Goal: Browse casually

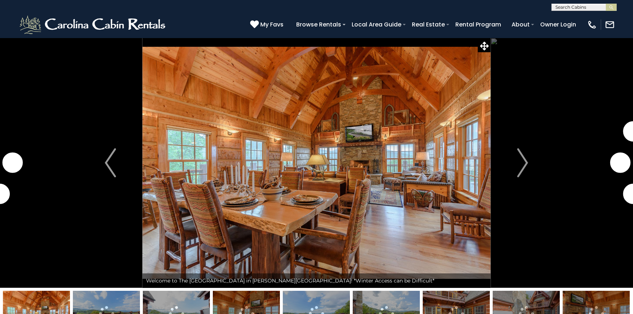
click at [195, 128] on img at bounding box center [316, 163] width 348 height 250
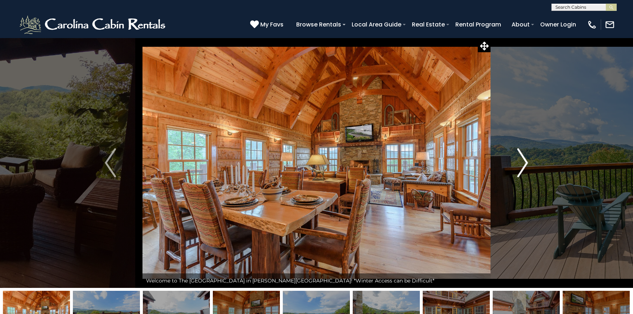
click at [523, 163] on img "Next" at bounding box center [522, 162] width 11 height 29
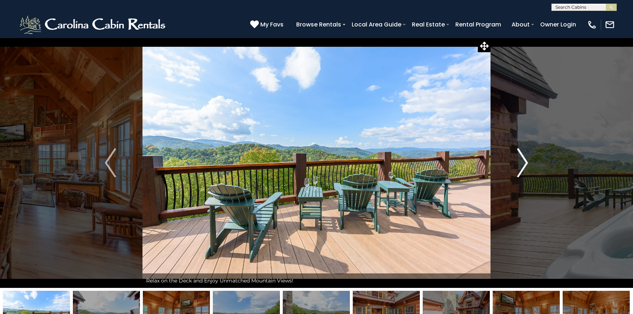
click at [523, 162] on img "Next" at bounding box center [522, 162] width 11 height 29
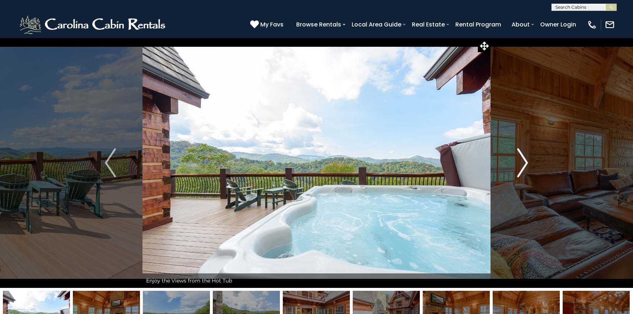
click at [523, 162] on img "Next" at bounding box center [522, 162] width 11 height 29
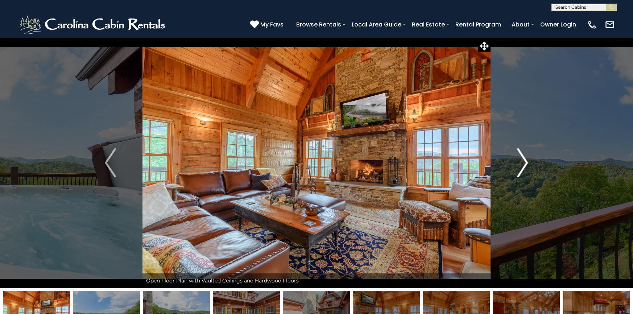
click at [523, 162] on img "Next" at bounding box center [522, 162] width 11 height 29
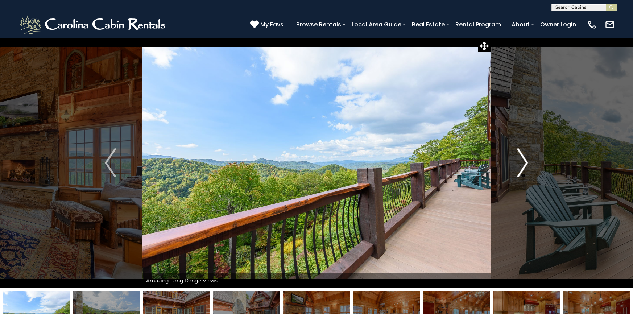
click at [523, 162] on img "Next" at bounding box center [522, 162] width 11 height 29
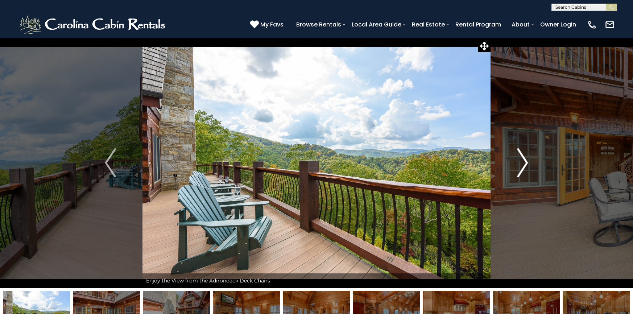
click at [523, 162] on img "Next" at bounding box center [522, 162] width 11 height 29
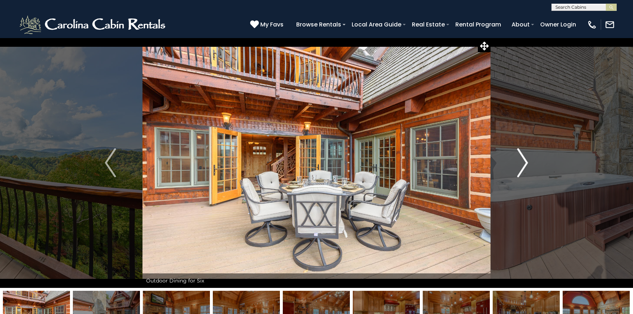
click at [523, 162] on img "Next" at bounding box center [522, 162] width 11 height 29
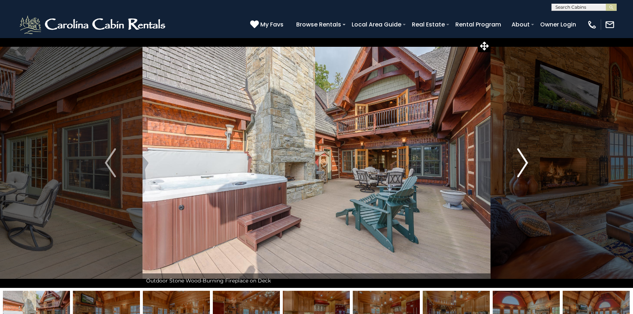
click at [523, 162] on img "Next" at bounding box center [522, 162] width 11 height 29
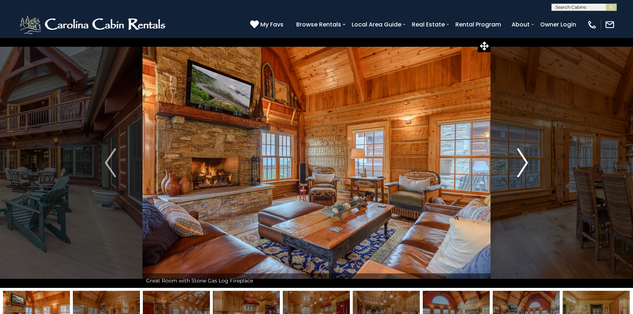
click at [523, 162] on img "Next" at bounding box center [522, 162] width 11 height 29
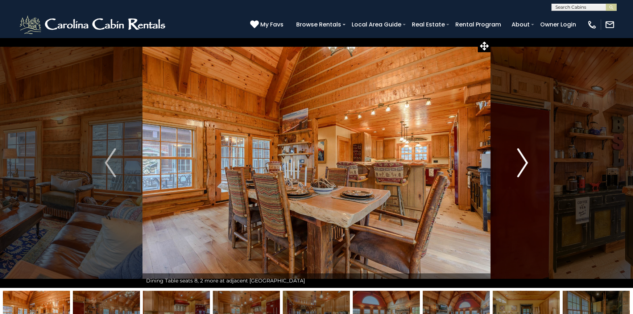
click at [523, 162] on img "Next" at bounding box center [522, 162] width 11 height 29
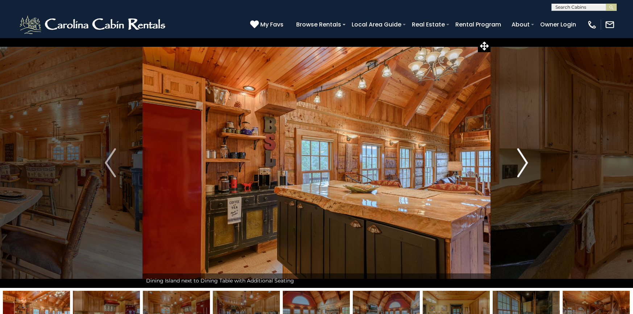
click at [523, 162] on img "Next" at bounding box center [522, 162] width 11 height 29
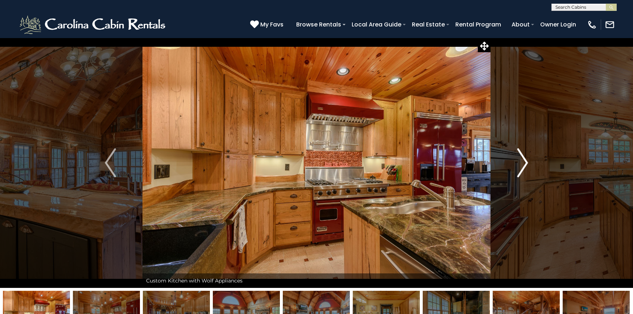
click at [523, 162] on img "Next" at bounding box center [522, 162] width 11 height 29
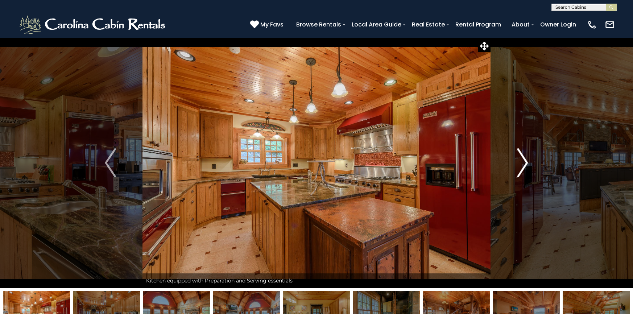
click at [523, 162] on img "Next" at bounding box center [522, 162] width 11 height 29
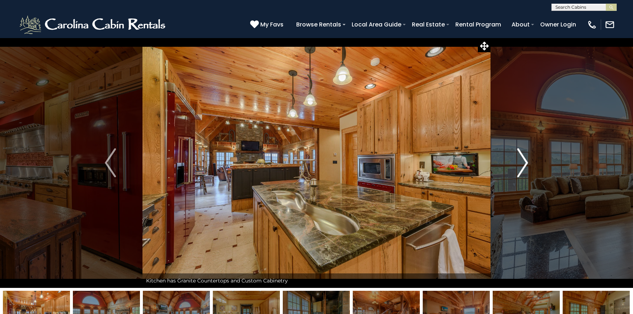
click at [523, 162] on img "Next" at bounding box center [522, 162] width 11 height 29
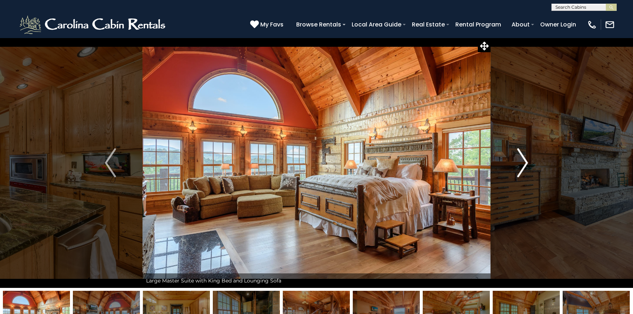
click at [523, 162] on img "Next" at bounding box center [522, 162] width 11 height 29
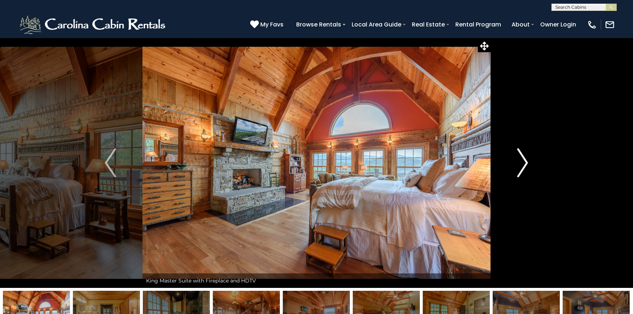
click at [523, 162] on img "Next" at bounding box center [522, 162] width 11 height 29
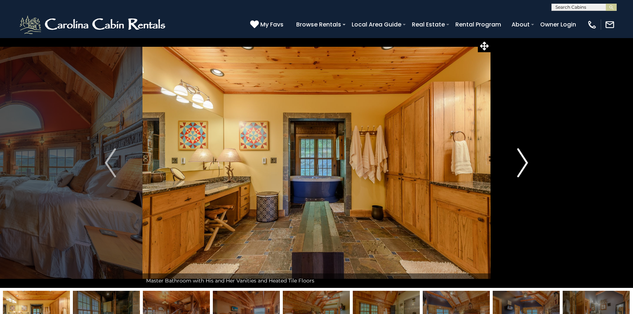
click at [523, 162] on img "Next" at bounding box center [522, 162] width 11 height 29
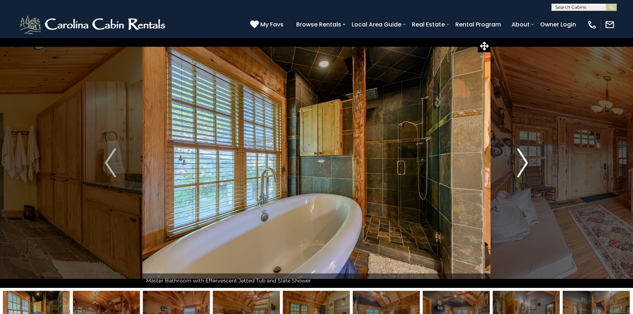
click at [523, 162] on img "Next" at bounding box center [522, 162] width 11 height 29
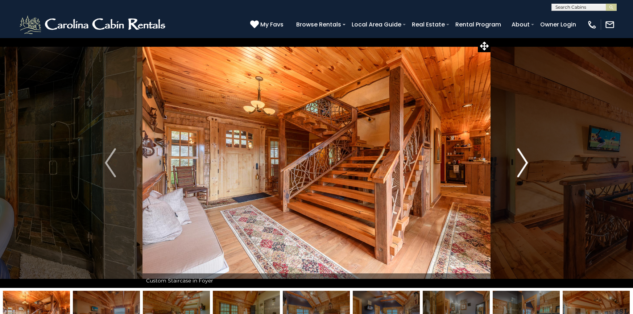
click at [523, 162] on img "Next" at bounding box center [522, 162] width 11 height 29
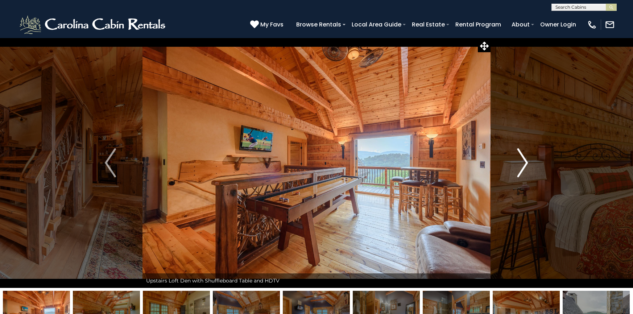
click at [523, 162] on img "Next" at bounding box center [522, 162] width 11 height 29
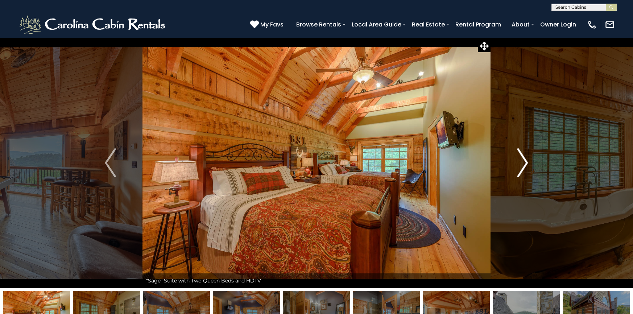
click at [523, 162] on img "Next" at bounding box center [522, 162] width 11 height 29
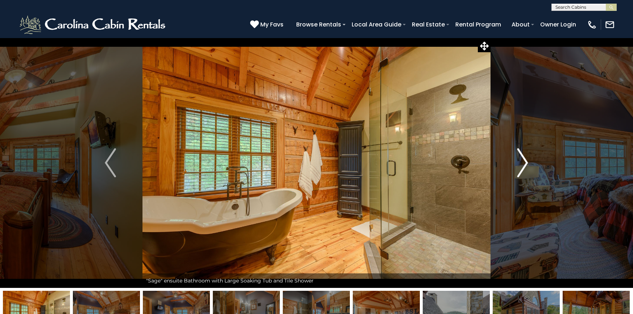
click at [523, 162] on img "Next" at bounding box center [522, 162] width 11 height 29
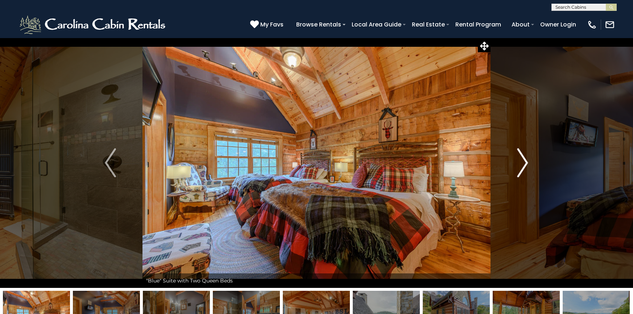
click at [523, 162] on img "Next" at bounding box center [522, 162] width 11 height 29
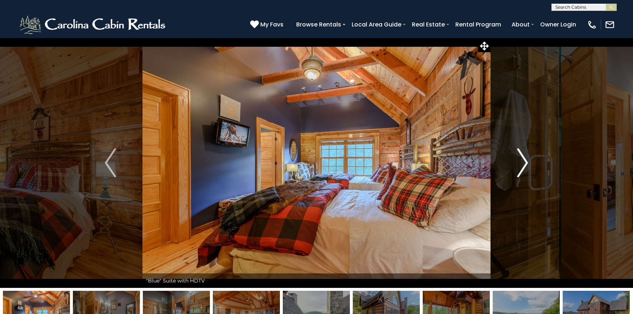
click at [523, 162] on img "Next" at bounding box center [522, 162] width 11 height 29
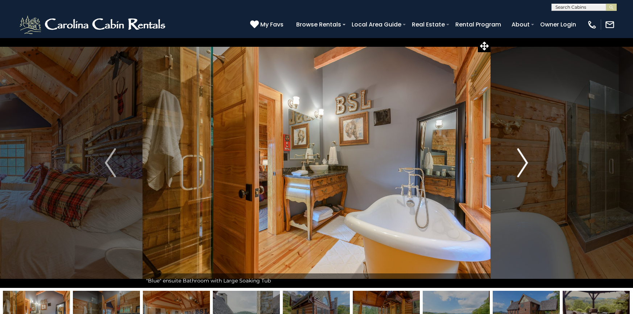
click at [523, 162] on img "Next" at bounding box center [522, 162] width 11 height 29
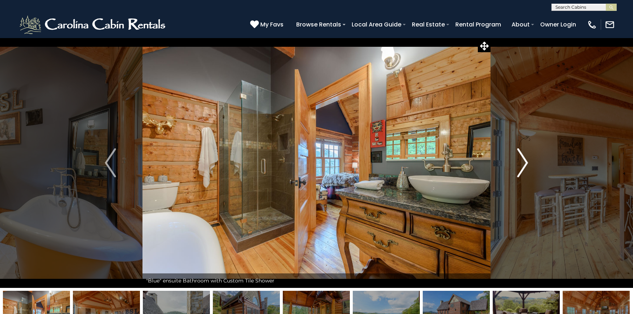
click at [523, 162] on img "Next" at bounding box center [522, 162] width 11 height 29
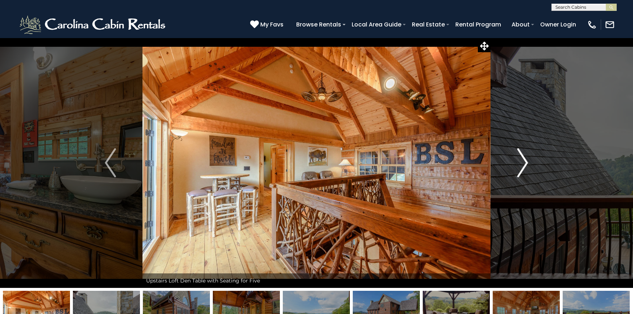
click at [523, 162] on img "Next" at bounding box center [522, 162] width 11 height 29
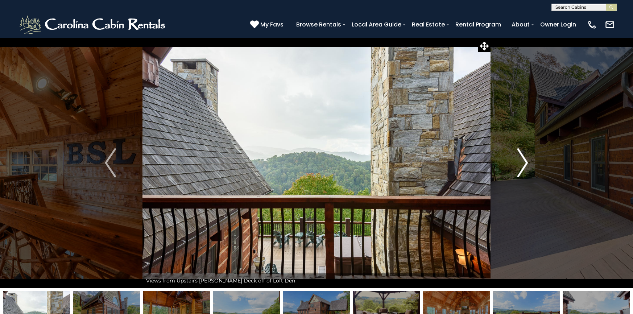
click at [523, 162] on img "Next" at bounding box center [522, 162] width 11 height 29
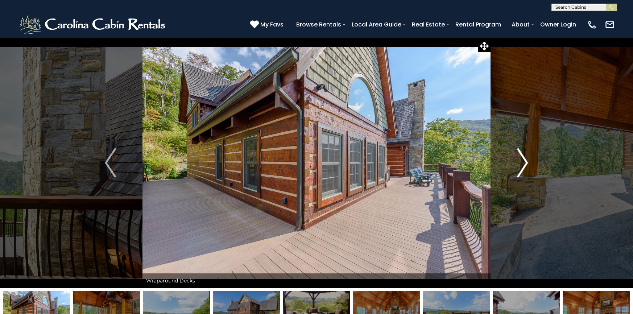
click at [523, 162] on img "Next" at bounding box center [522, 162] width 11 height 29
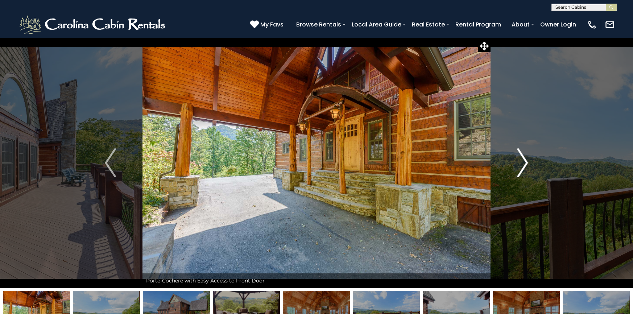
click at [523, 162] on img "Next" at bounding box center [522, 162] width 11 height 29
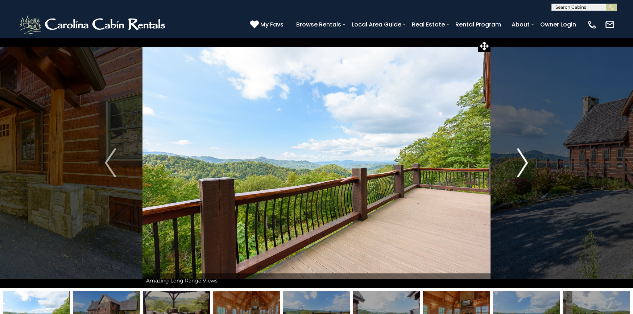
click at [523, 162] on img "Next" at bounding box center [522, 162] width 11 height 29
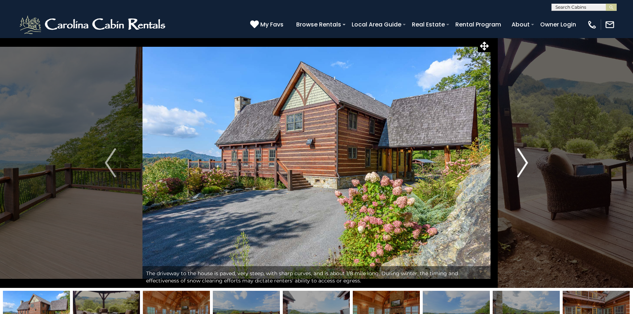
click at [523, 162] on img "Next" at bounding box center [522, 162] width 11 height 29
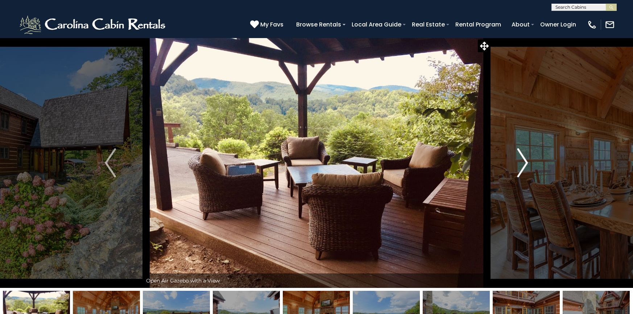
click at [523, 162] on img "Next" at bounding box center [522, 162] width 11 height 29
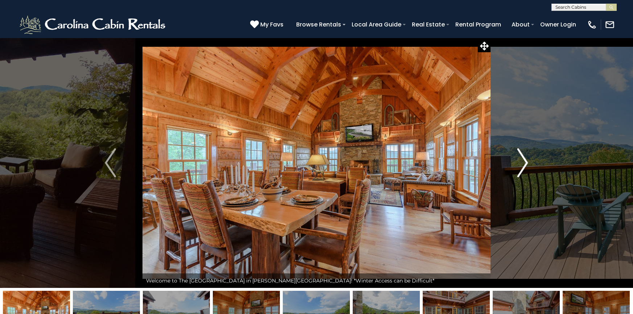
click at [523, 162] on img "Next" at bounding box center [522, 162] width 11 height 29
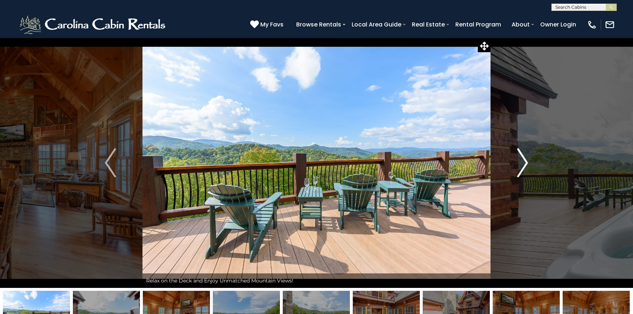
click at [523, 162] on img "Next" at bounding box center [522, 162] width 11 height 29
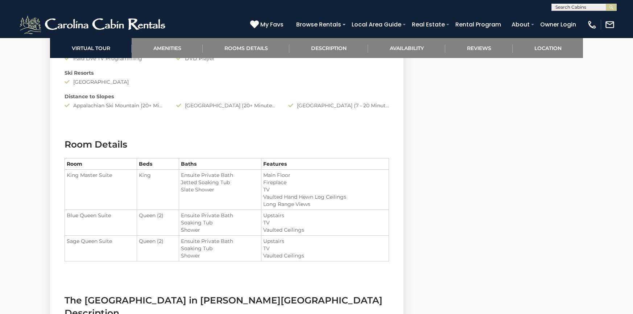
scroll to position [816, 0]
